Goal: Task Accomplishment & Management: Manage account settings

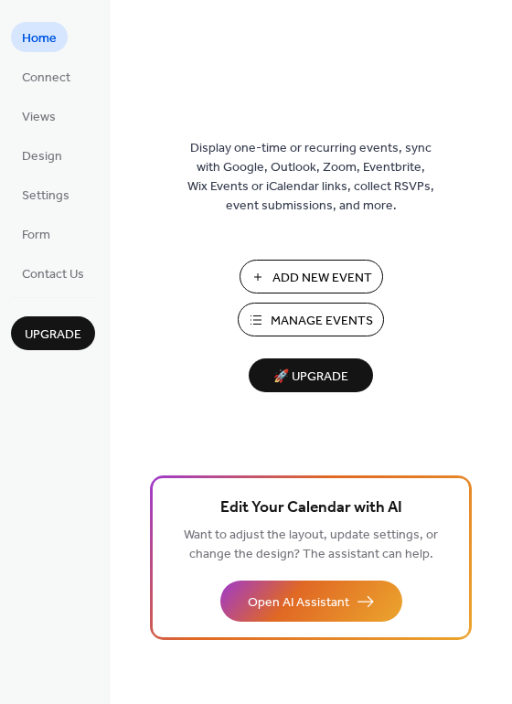
click at [318, 275] on span "Add New Event" at bounding box center [322, 278] width 100 height 19
click at [328, 321] on span "Manage Events" at bounding box center [321, 321] width 102 height 19
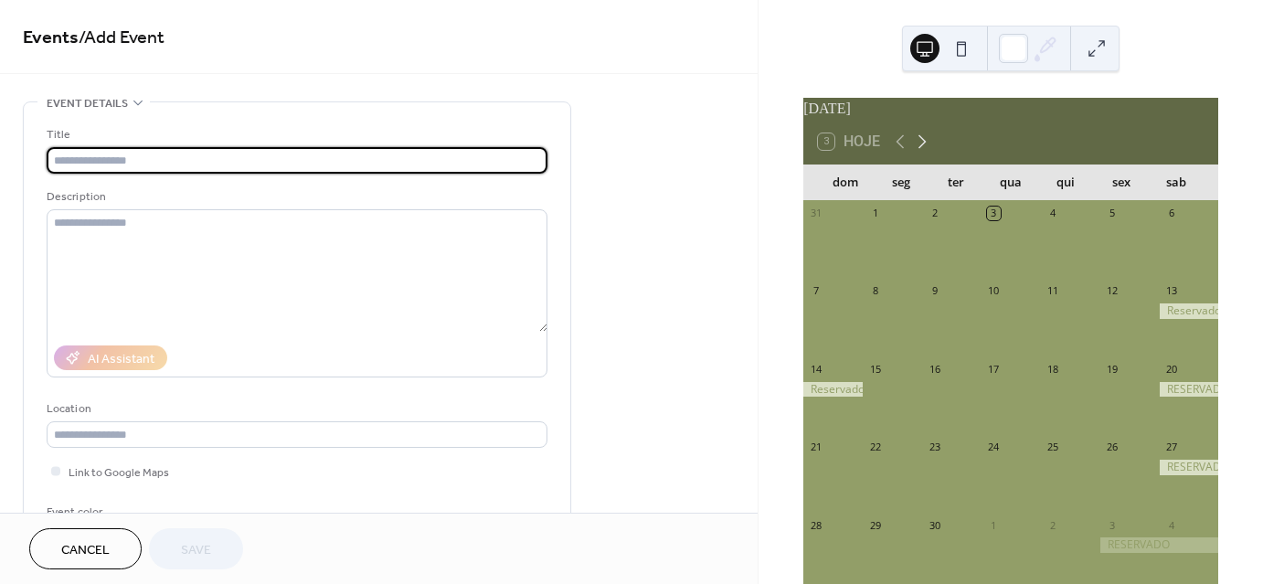
click at [923, 149] on icon at bounding box center [922, 142] width 8 height 14
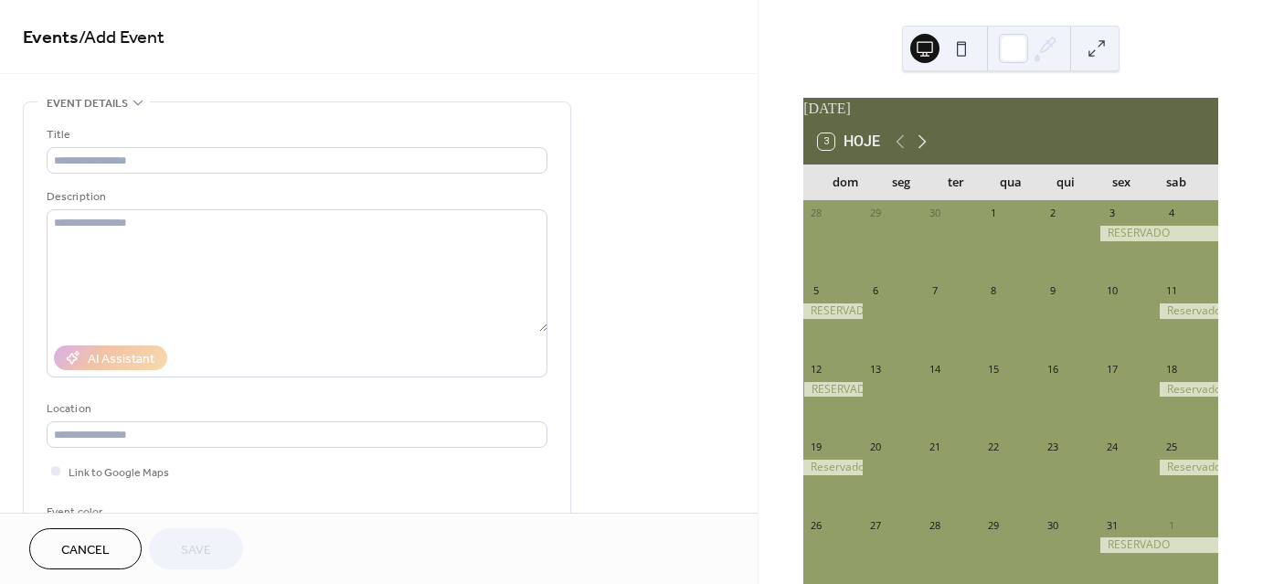
click at [923, 149] on icon at bounding box center [922, 142] width 8 height 14
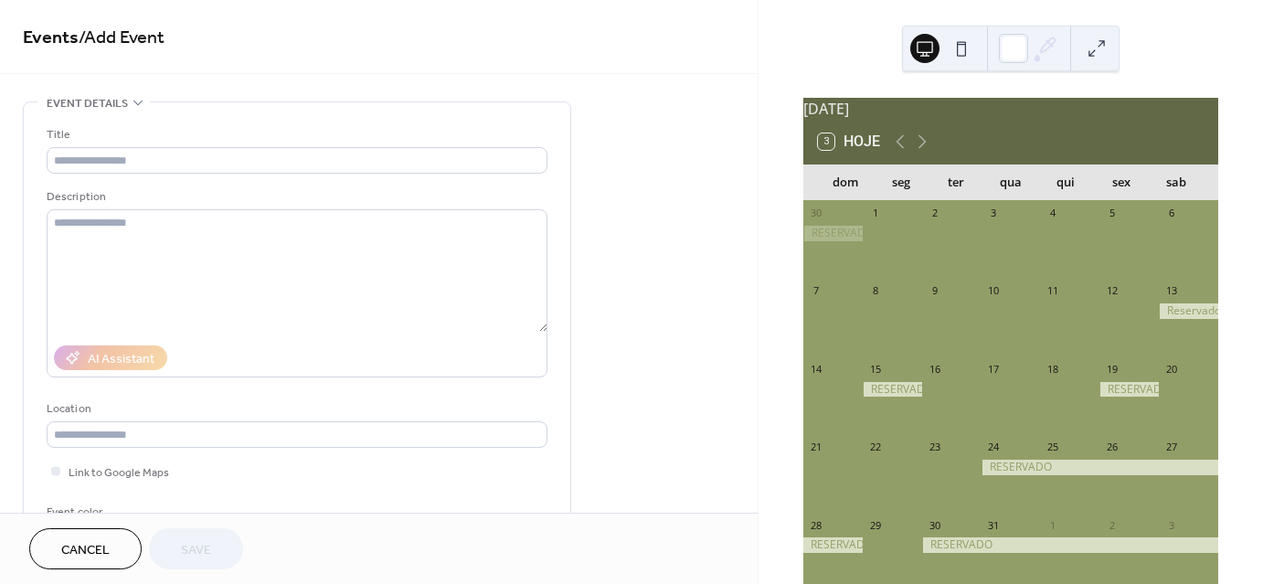
click at [1168, 319] on div at bounding box center [1187, 311] width 59 height 16
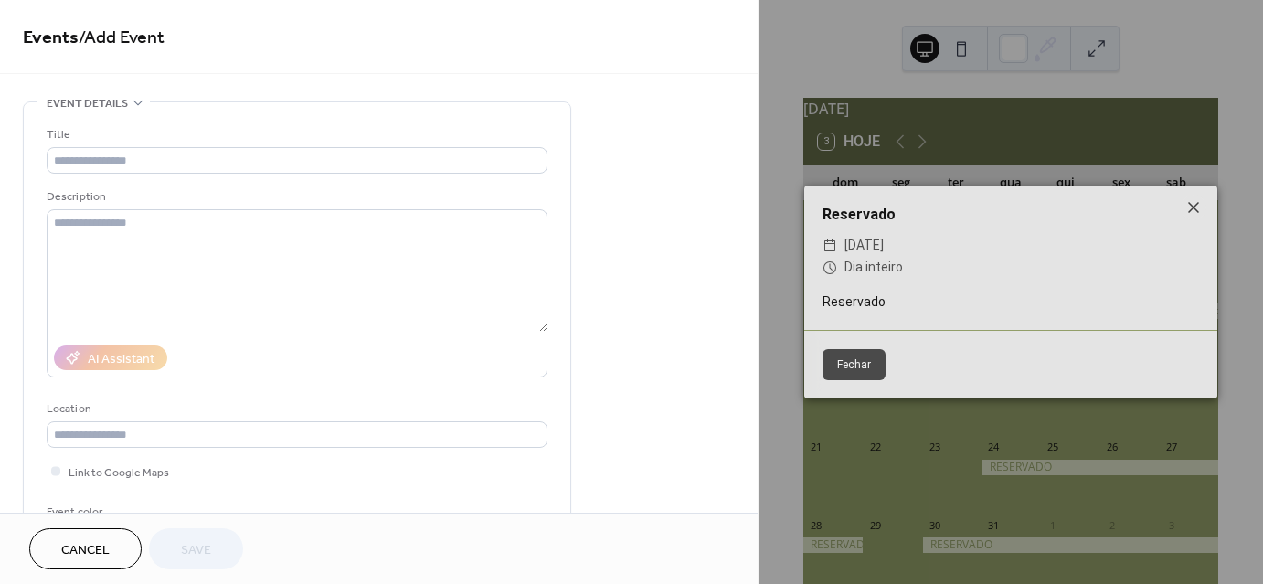
click at [863, 367] on button "Fechar" at bounding box center [853, 364] width 63 height 31
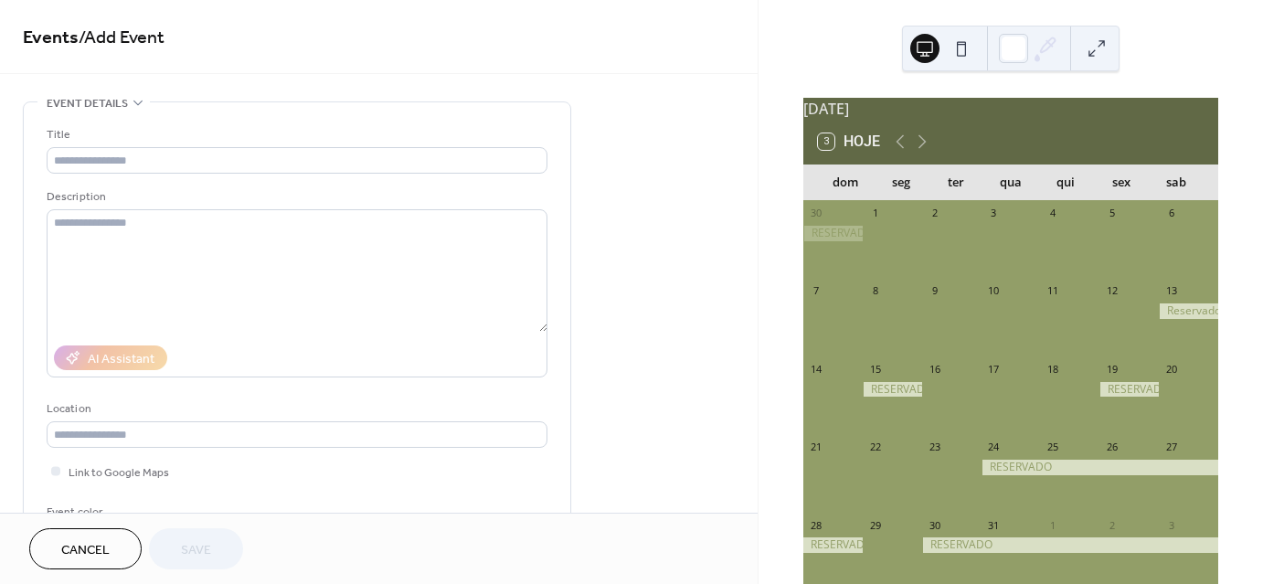
click at [1164, 298] on div "13" at bounding box center [1171, 291] width 14 height 14
click at [1177, 319] on div at bounding box center [1187, 311] width 59 height 16
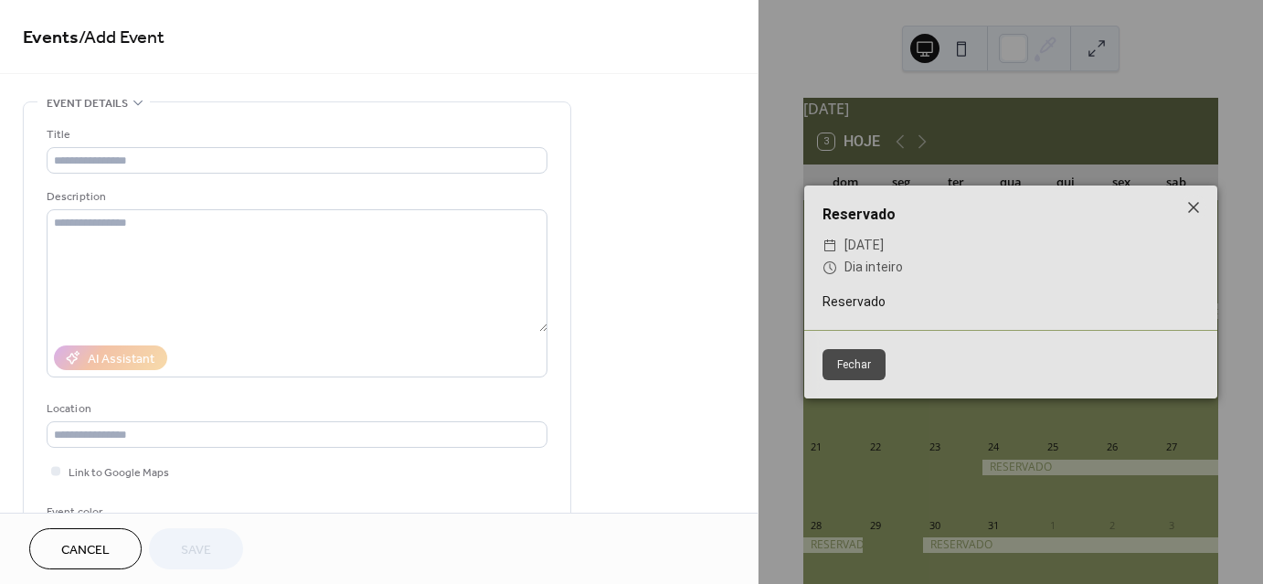
click at [1177, 321] on div "Reservado ​ [DATE] ​ Dia inteiro Reservado" at bounding box center [1010, 257] width 413 height 144
drag, startPoint x: 906, startPoint y: 249, endPoint x: 839, endPoint y: 302, distance: 85.9
drag, startPoint x: 839, startPoint y: 302, endPoint x: 850, endPoint y: 362, distance: 61.3
click at [850, 362] on button "Fechar" at bounding box center [853, 364] width 63 height 31
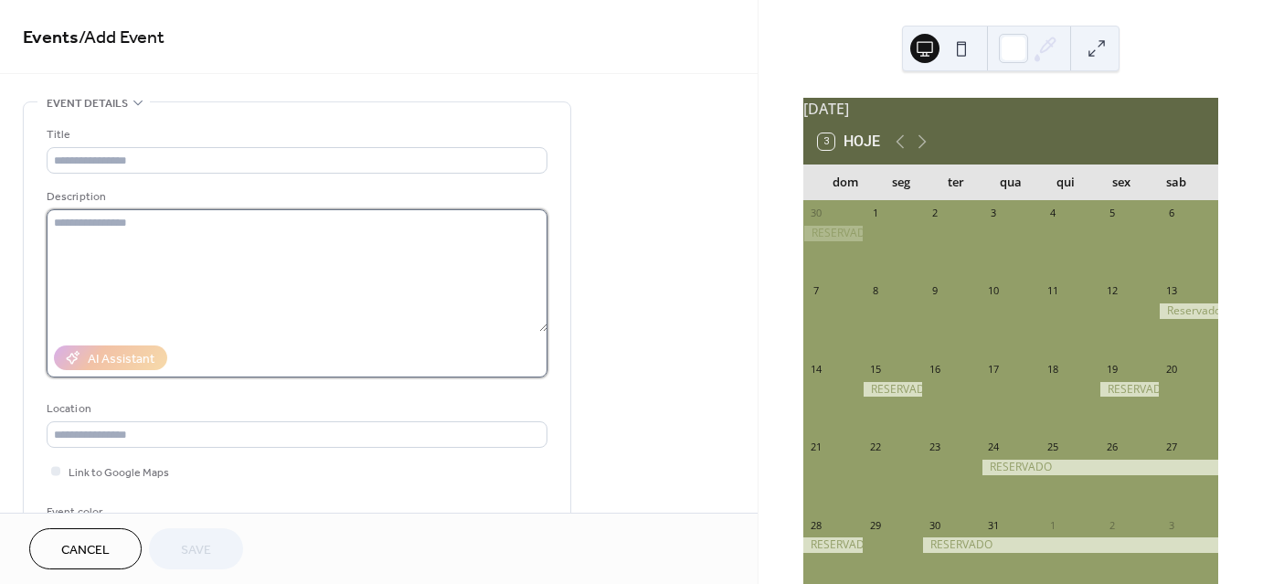
drag, startPoint x: 1174, startPoint y: 323, endPoint x: 230, endPoint y: 268, distance: 945.4
click at [230, 268] on textarea at bounding box center [297, 270] width 501 height 122
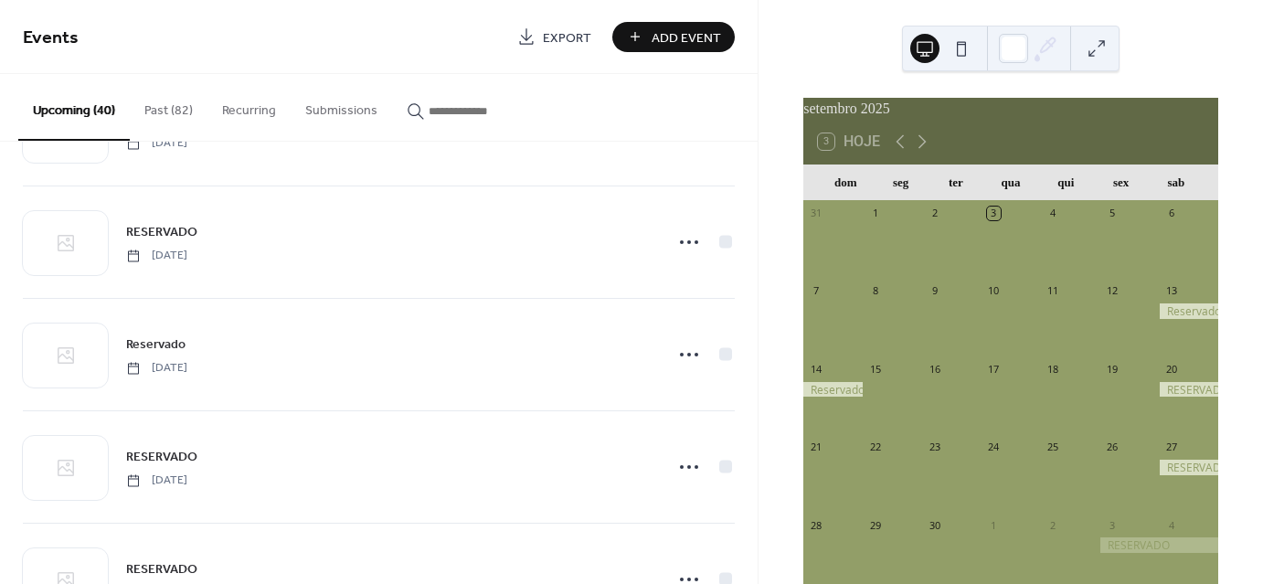
scroll to position [1460, 0]
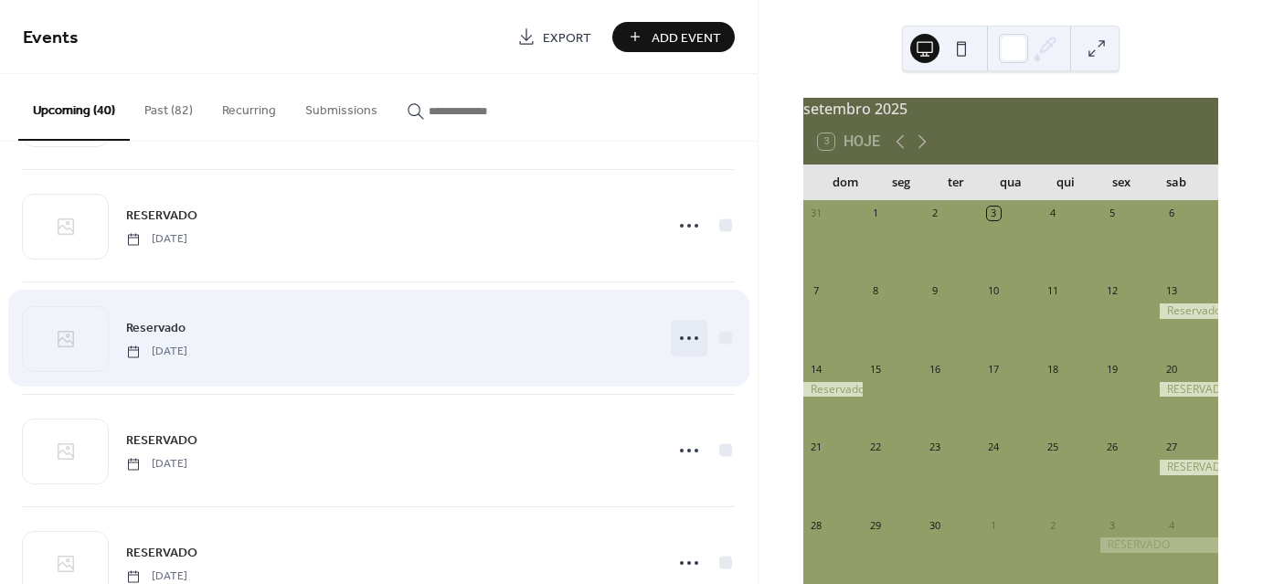
click at [683, 337] on icon at bounding box center [688, 337] width 29 height 29
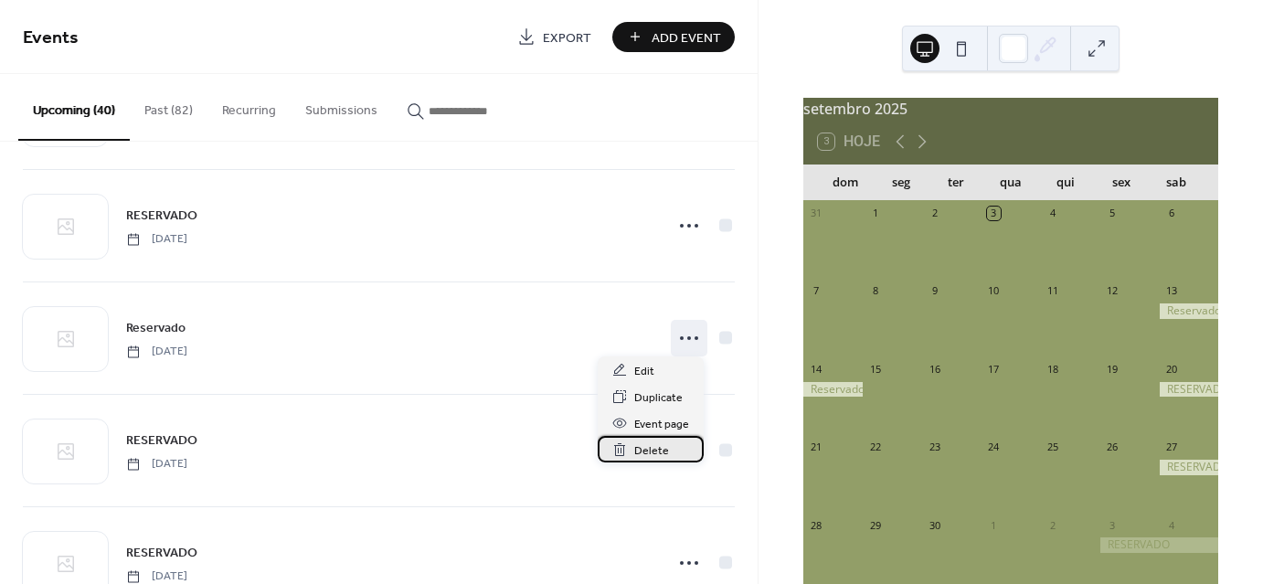
click at [642, 449] on span "Delete" at bounding box center [651, 450] width 35 height 19
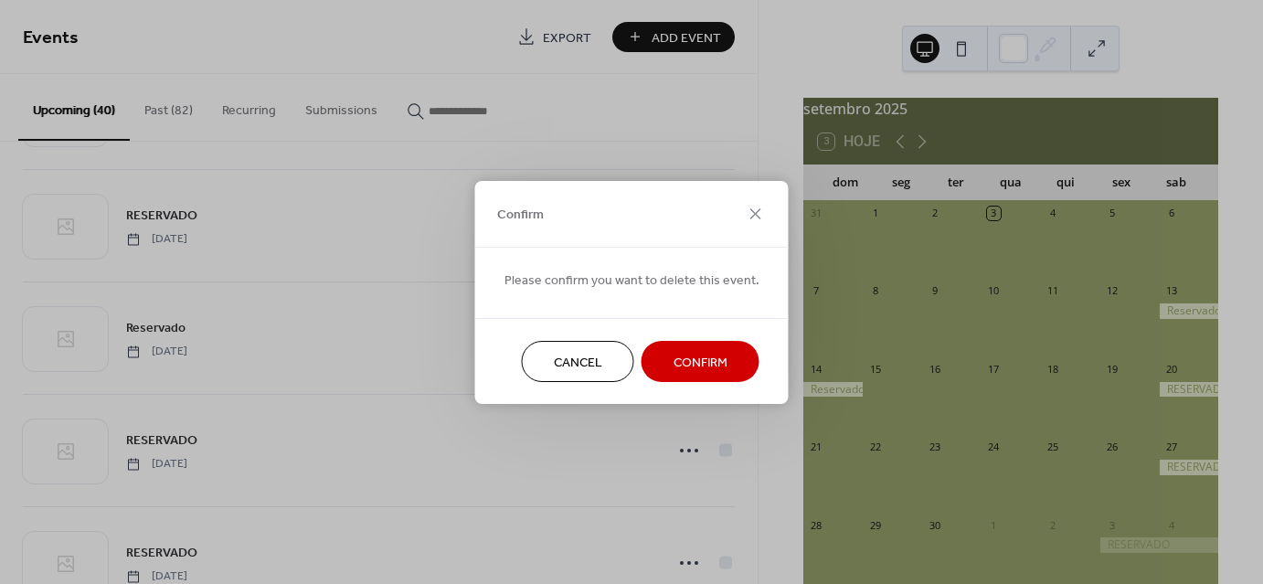
click at [682, 363] on span "Confirm" at bounding box center [700, 362] width 54 height 19
